Goal: Information Seeking & Learning: Learn about a topic

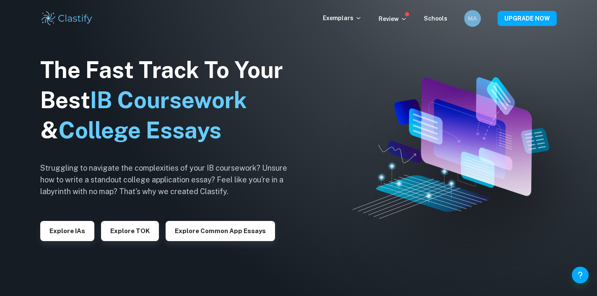
click at [466, 16] on div "MA" at bounding box center [472, 18] width 17 height 17
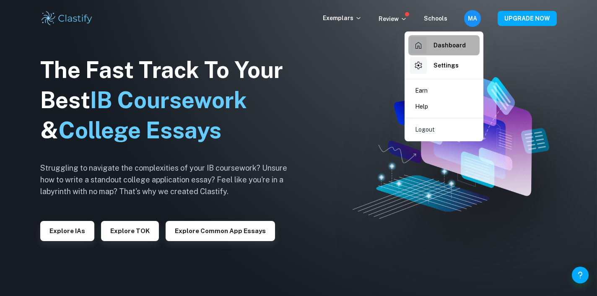
click at [448, 48] on h6 "Dashboard" at bounding box center [450, 45] width 32 height 9
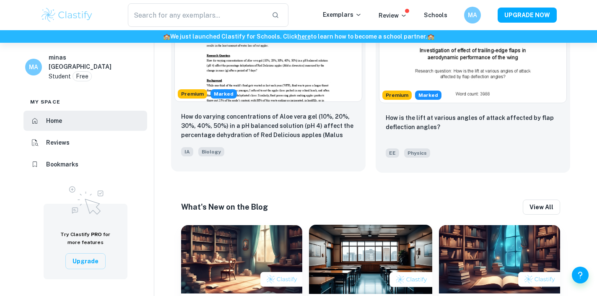
scroll to position [585, 0]
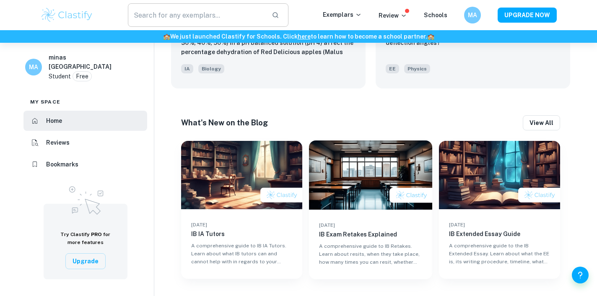
click at [161, 11] on input "text" at bounding box center [196, 14] width 137 height 23
click at [69, 10] on img at bounding box center [66, 15] width 53 height 17
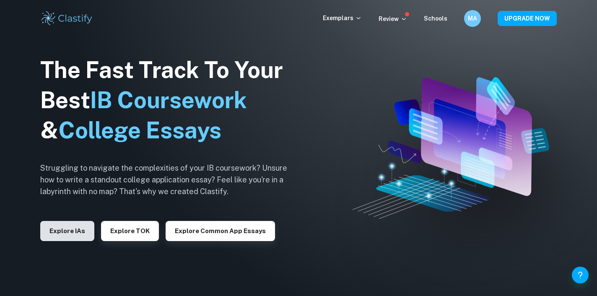
click at [68, 239] on button "Explore IAs" at bounding box center [67, 231] width 54 height 20
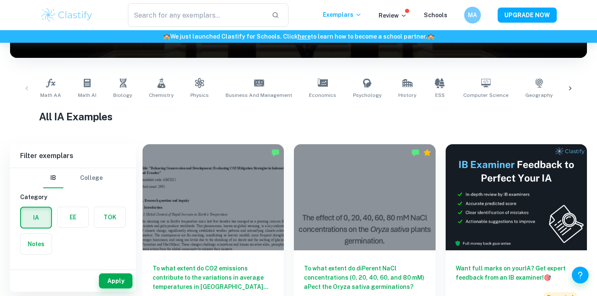
scroll to position [277, 0]
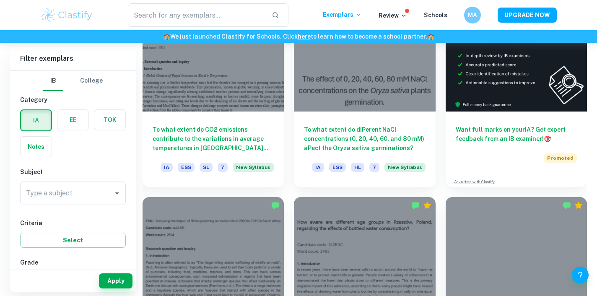
click at [61, 192] on div "Type a subject Type a subject" at bounding box center [73, 193] width 106 height 23
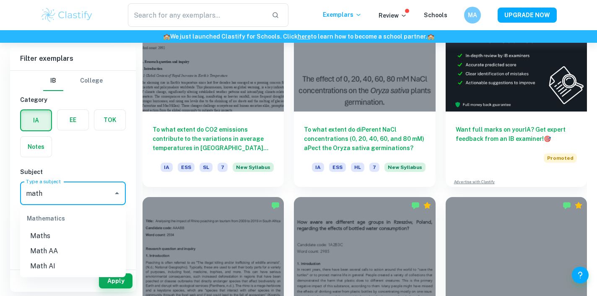
click at [43, 267] on li "Math AI" at bounding box center [73, 266] width 106 height 15
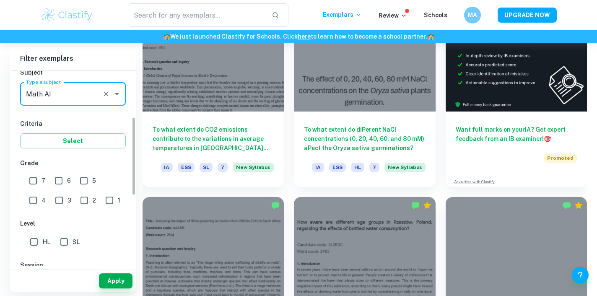
scroll to position [122, 0]
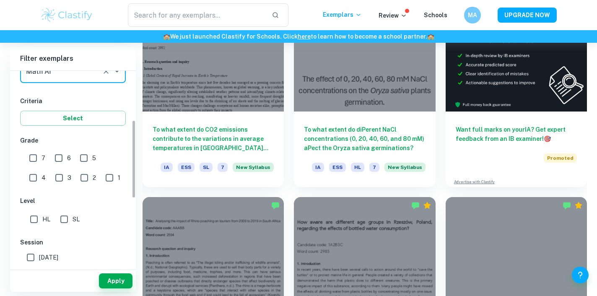
type input "Math AI"
click at [38, 157] on input "7" at bounding box center [33, 158] width 17 height 17
checkbox input "true"
click at [59, 156] on input "6" at bounding box center [58, 158] width 17 height 17
checkbox input "true"
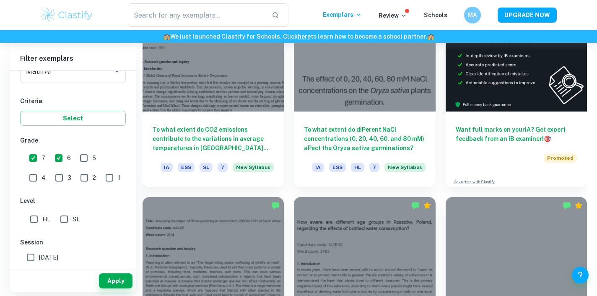
click at [68, 217] on input "SL" at bounding box center [64, 219] width 17 height 17
checkbox input "true"
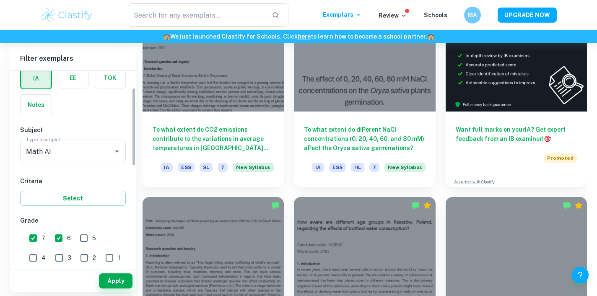
scroll to position [44, 0]
click at [70, 137] on div "Subject Type a subject Math AI Type a subject" at bounding box center [73, 144] width 106 height 41
click at [67, 148] on input "Math AI" at bounding box center [61, 150] width 75 height 16
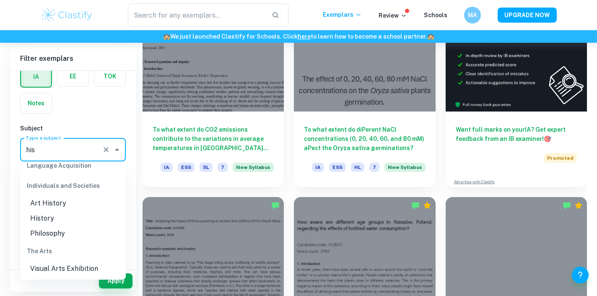
scroll to position [0, 0]
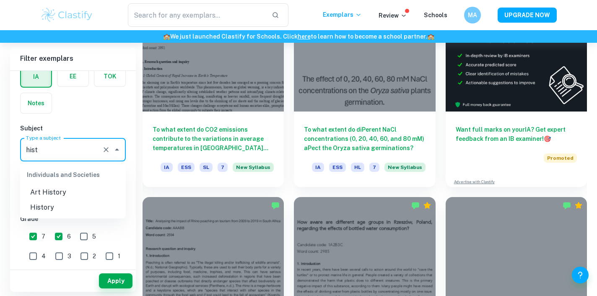
click at [45, 202] on li "History" at bounding box center [73, 207] width 106 height 15
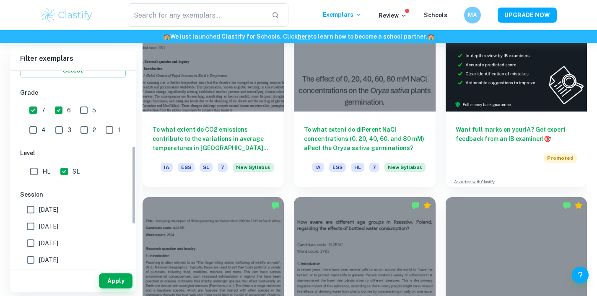
scroll to position [186, 0]
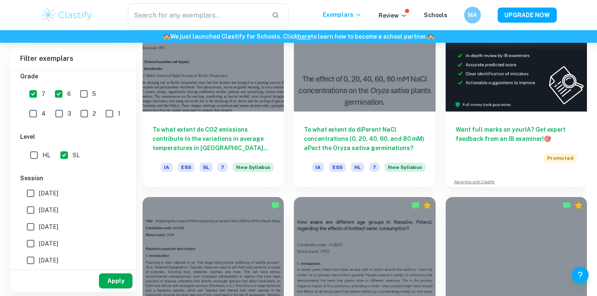
type input "History"
click at [110, 275] on button "Apply" at bounding box center [116, 280] width 34 height 15
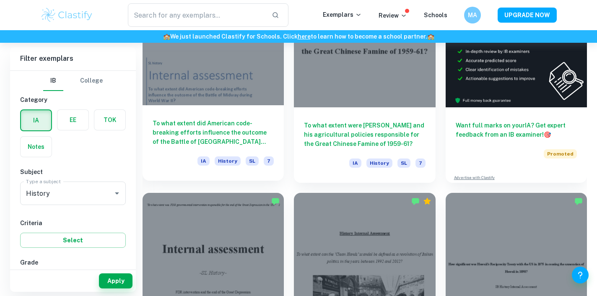
scroll to position [291, 0]
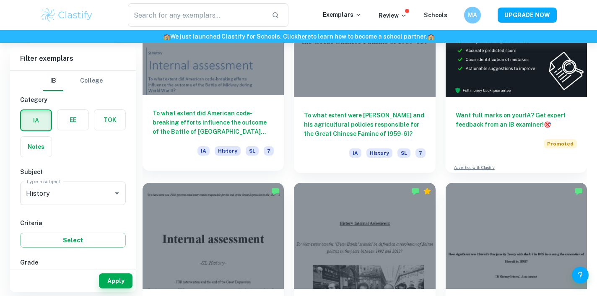
click at [241, 120] on h6 "To what extent did American code-breaking efforts influence the outcome of the …" at bounding box center [213, 123] width 121 height 28
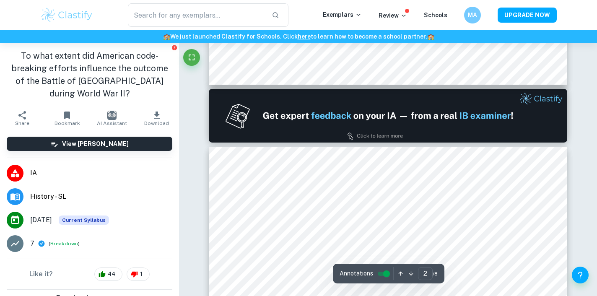
type input "1"
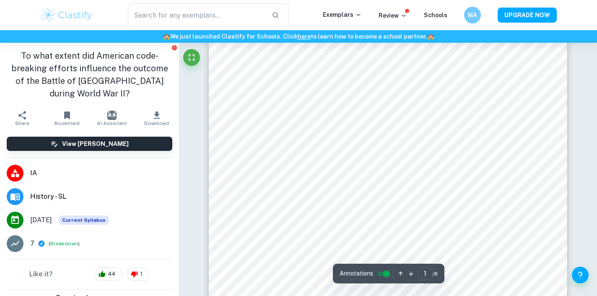
scroll to position [86, 0]
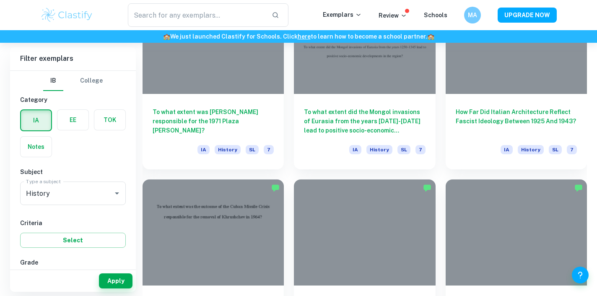
scroll to position [871, 0]
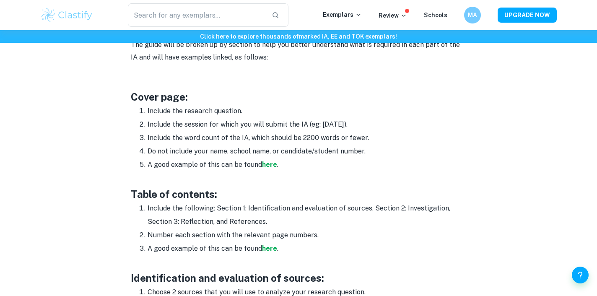
scroll to position [453, 0]
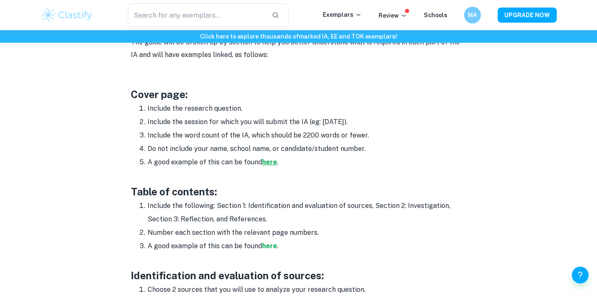
click at [262, 165] on strong "here" at bounding box center [269, 162] width 15 height 8
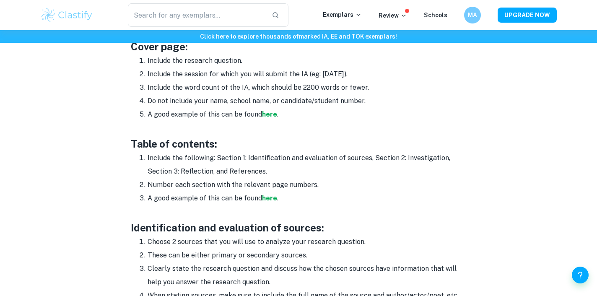
scroll to position [502, 0]
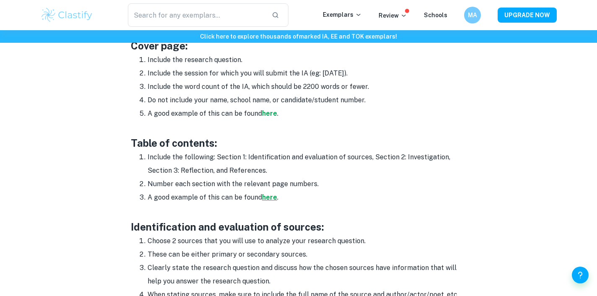
click at [266, 194] on strong "here" at bounding box center [269, 197] width 15 height 8
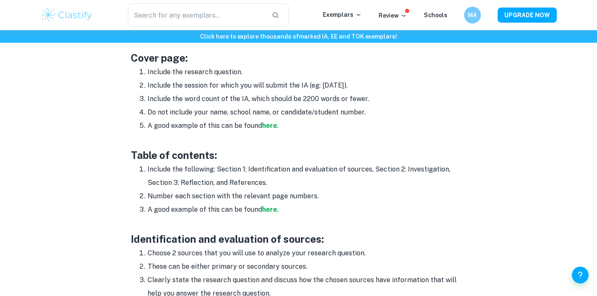
scroll to position [491, 0]
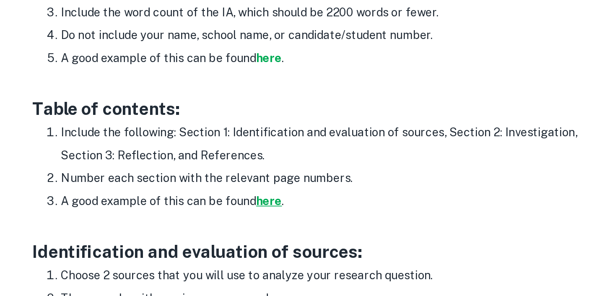
click at [263, 211] on strong "here" at bounding box center [269, 208] width 15 height 8
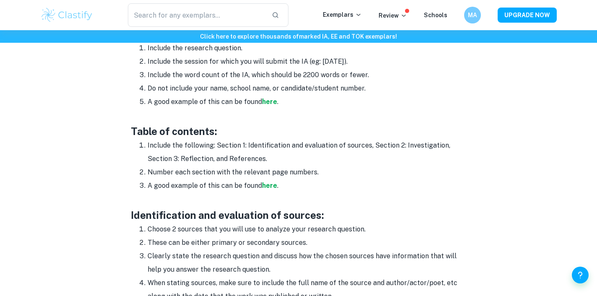
scroll to position [516, 0]
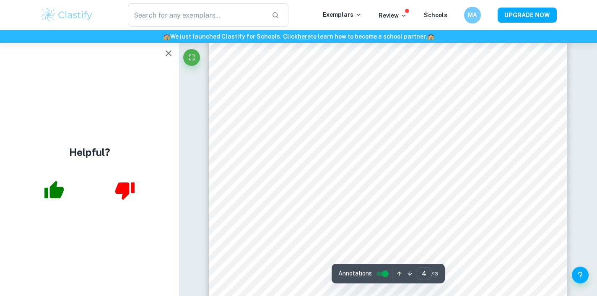
scroll to position [1796, 0]
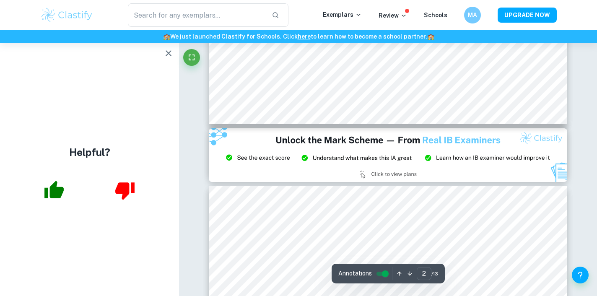
type input "3"
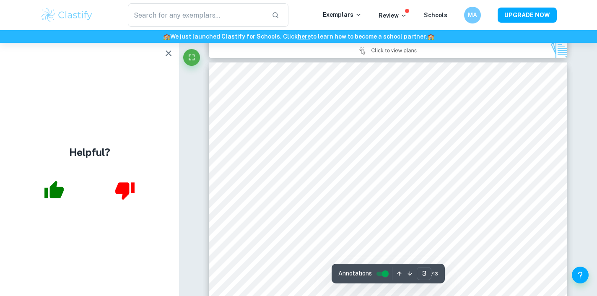
scroll to position [1133, 0]
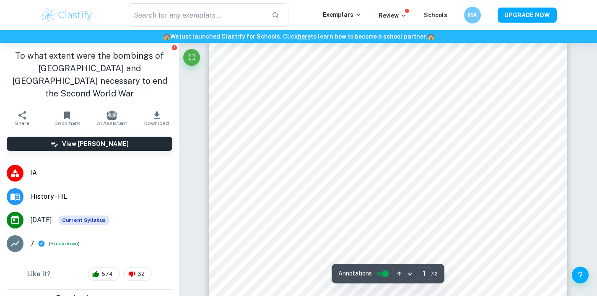
scroll to position [30, 0]
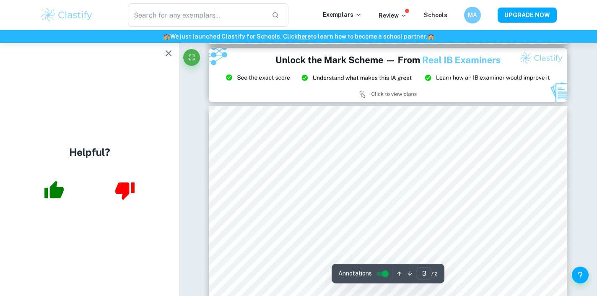
scroll to position [947, 0]
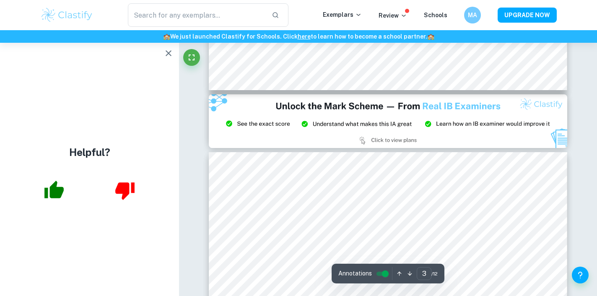
type input "2"
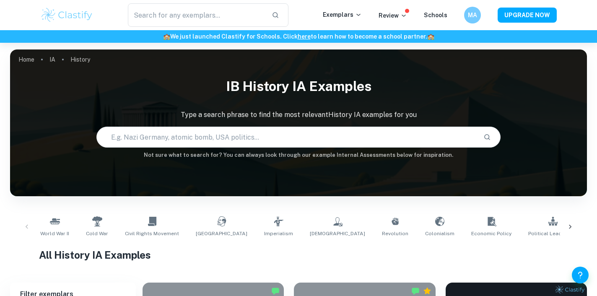
scroll to position [761, 0]
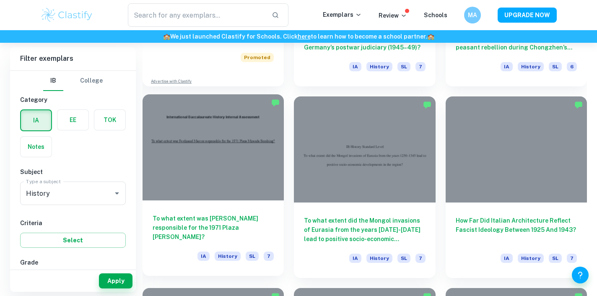
click at [255, 194] on div at bounding box center [213, 147] width 141 height 106
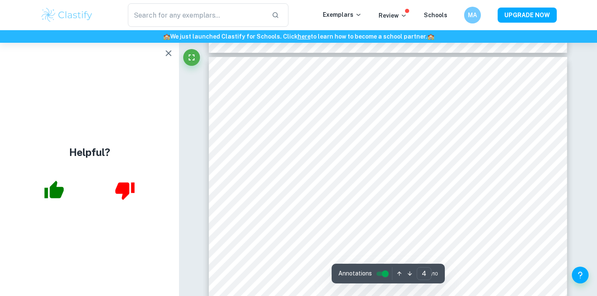
scroll to position [1511, 0]
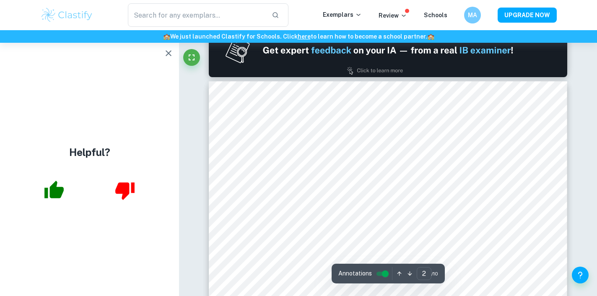
type input "1"
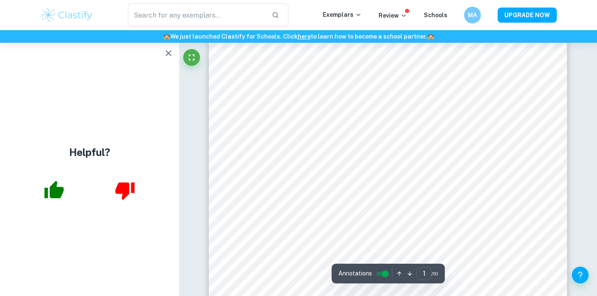
scroll to position [0, 0]
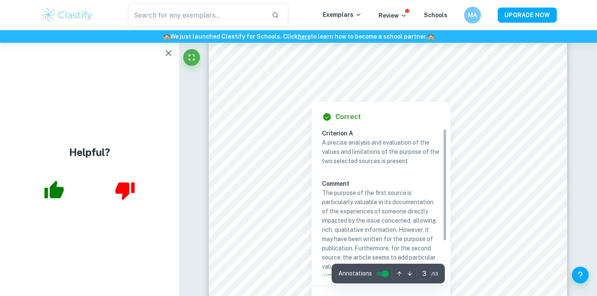
scroll to position [1399, 0]
